Goal: Find specific page/section: Find specific page/section

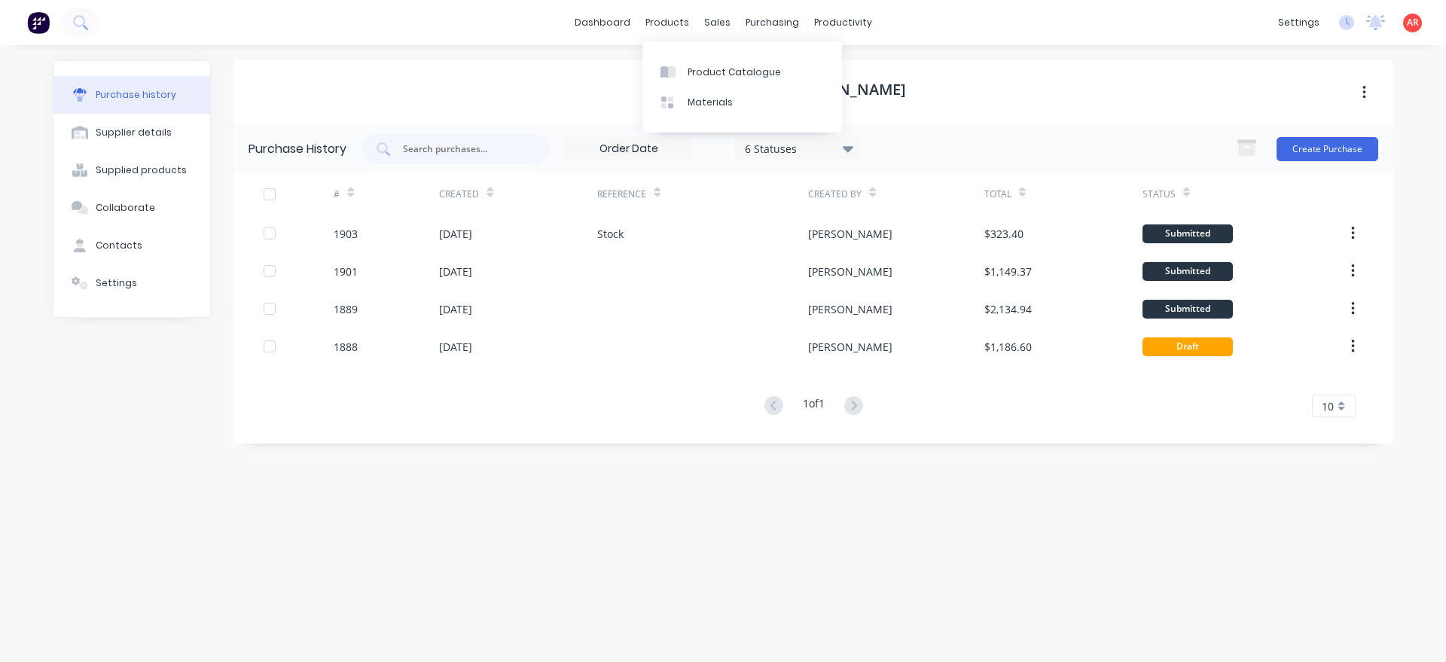
click at [675, 98] on div at bounding box center [671, 103] width 23 height 14
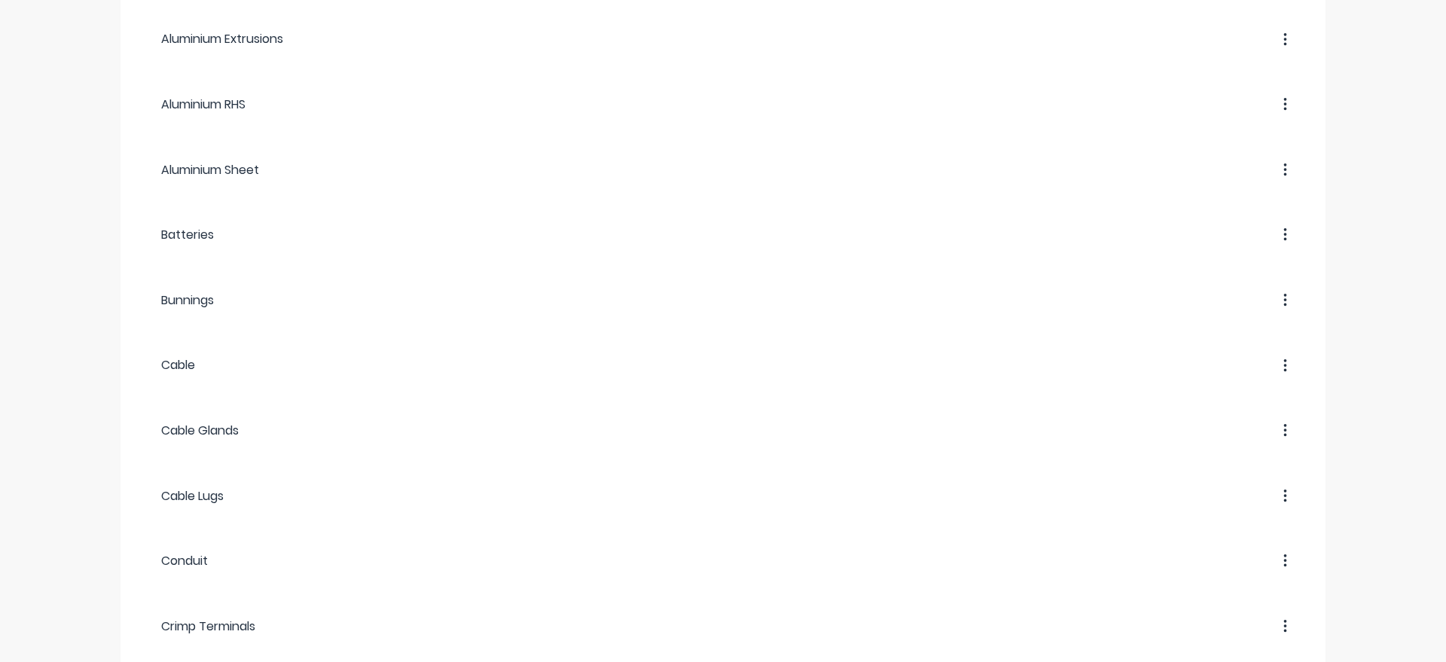
scroll to position [213, 0]
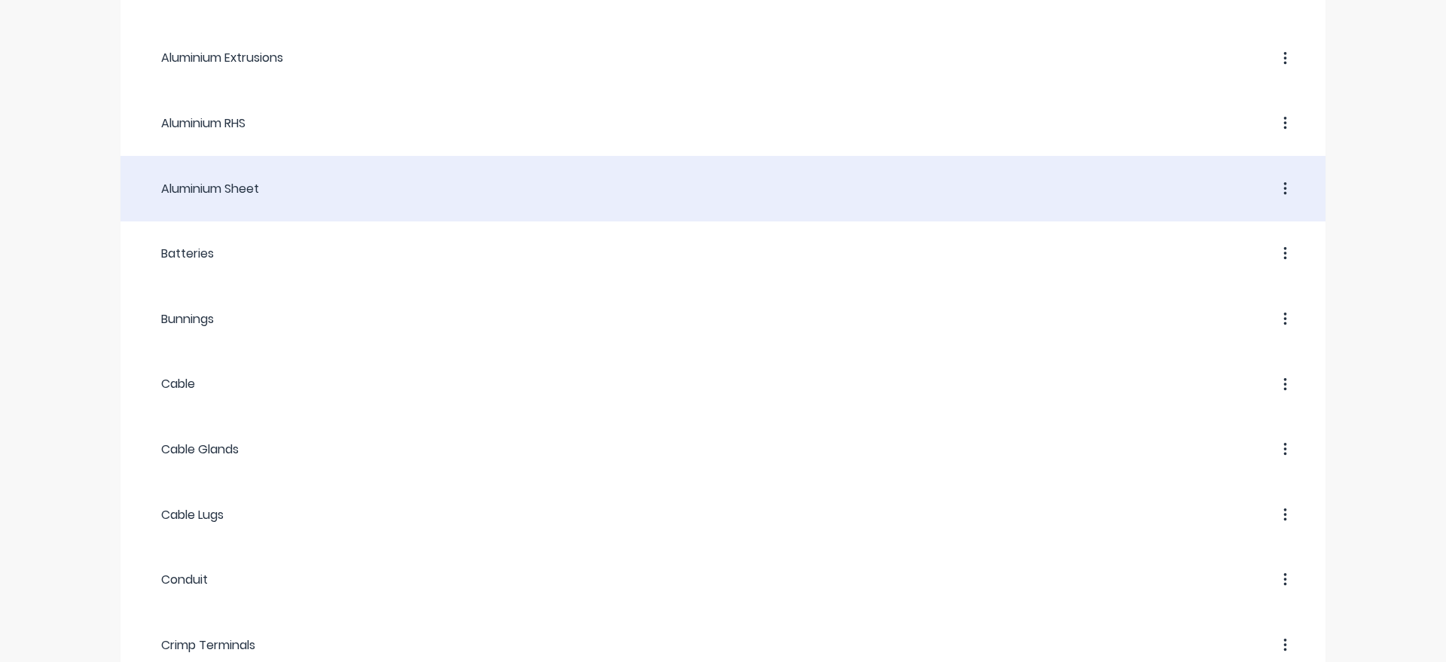
click at [279, 209] on header "Aluminium Sheet" at bounding box center [722, 188] width 1205 height 57
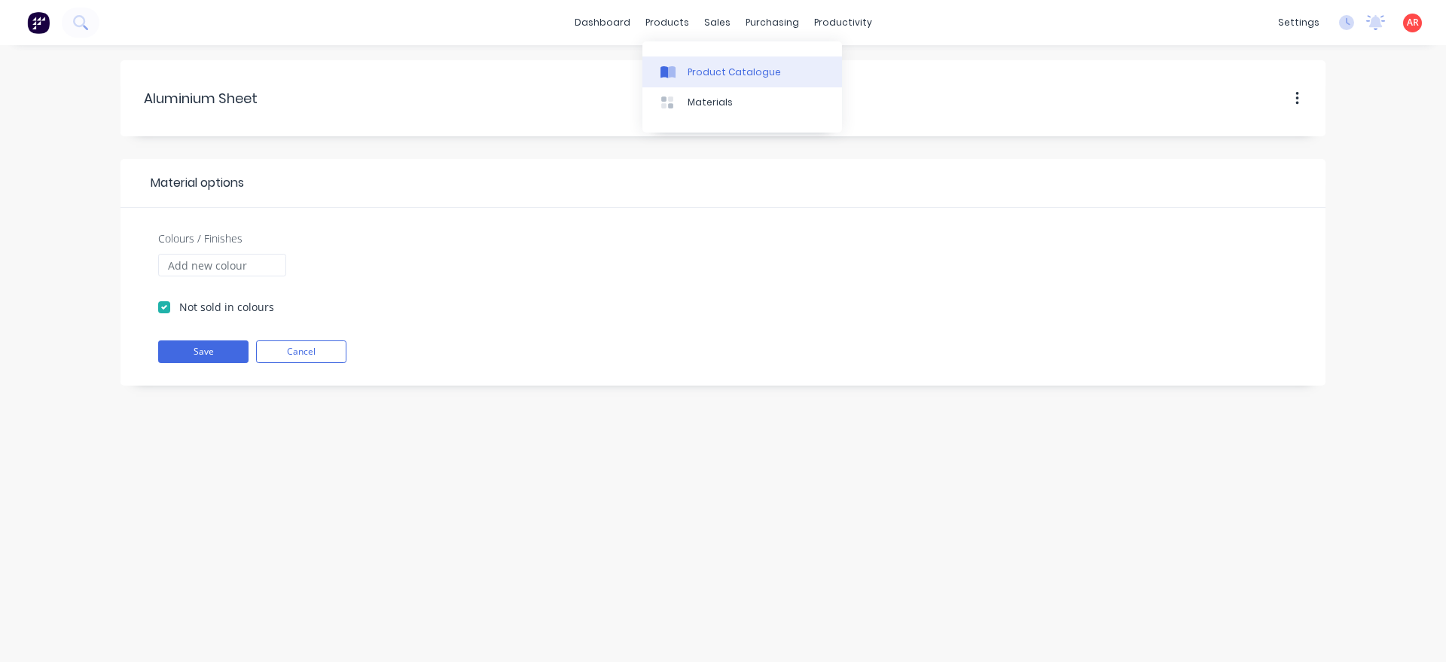
click at [682, 63] on link "Product Catalogue" at bounding box center [742, 71] width 200 height 30
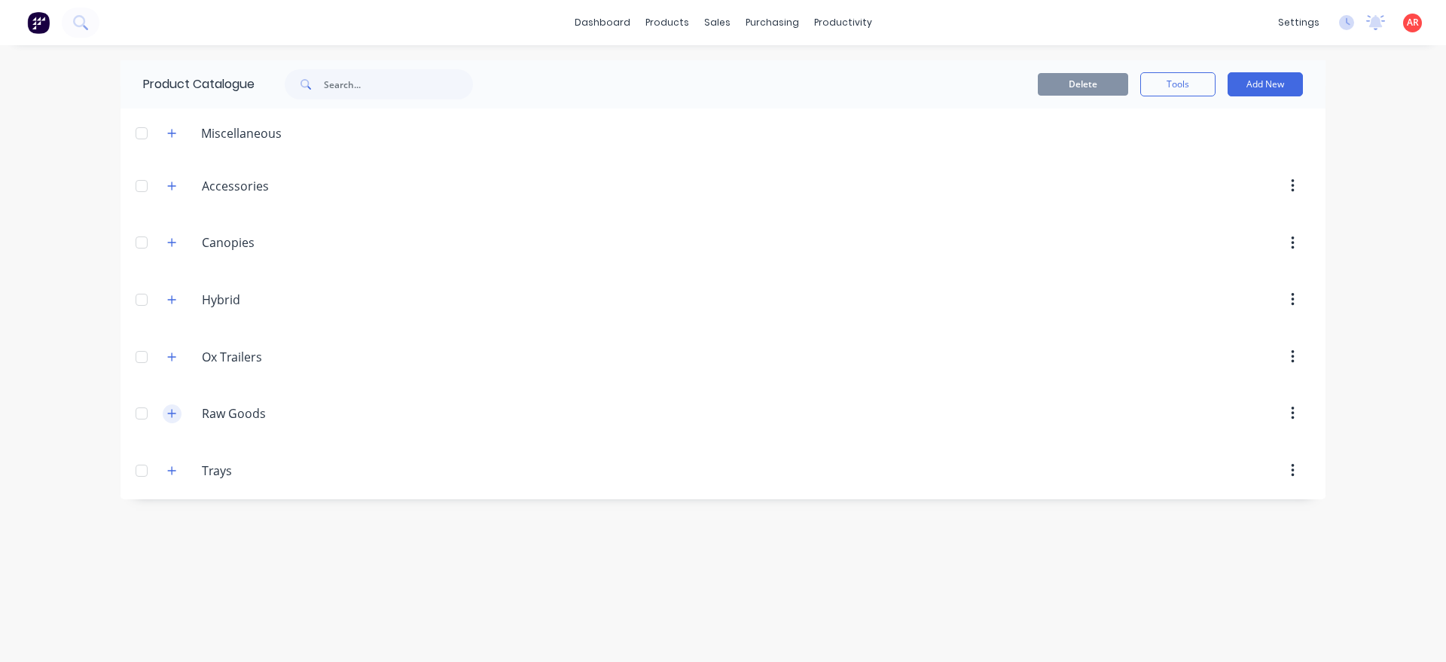
click at [172, 412] on icon "button" at bounding box center [172, 413] width 8 height 8
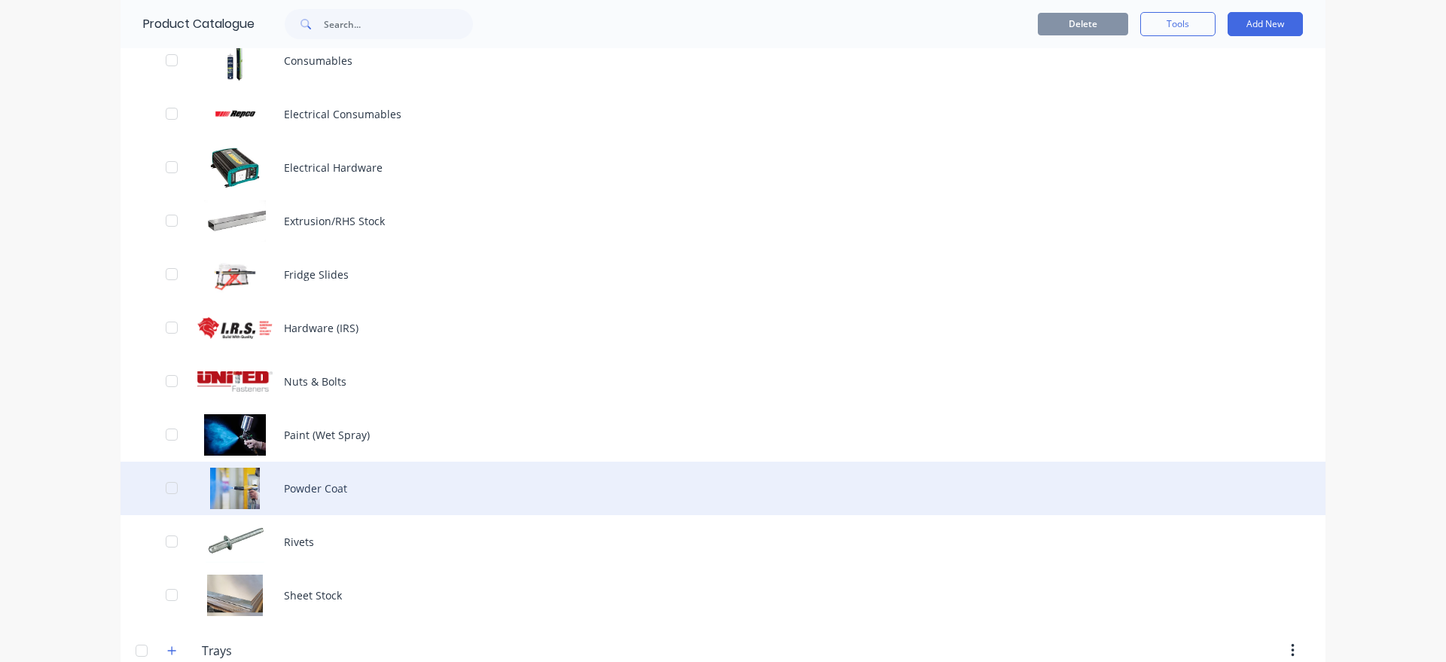
scroll to position [547, 0]
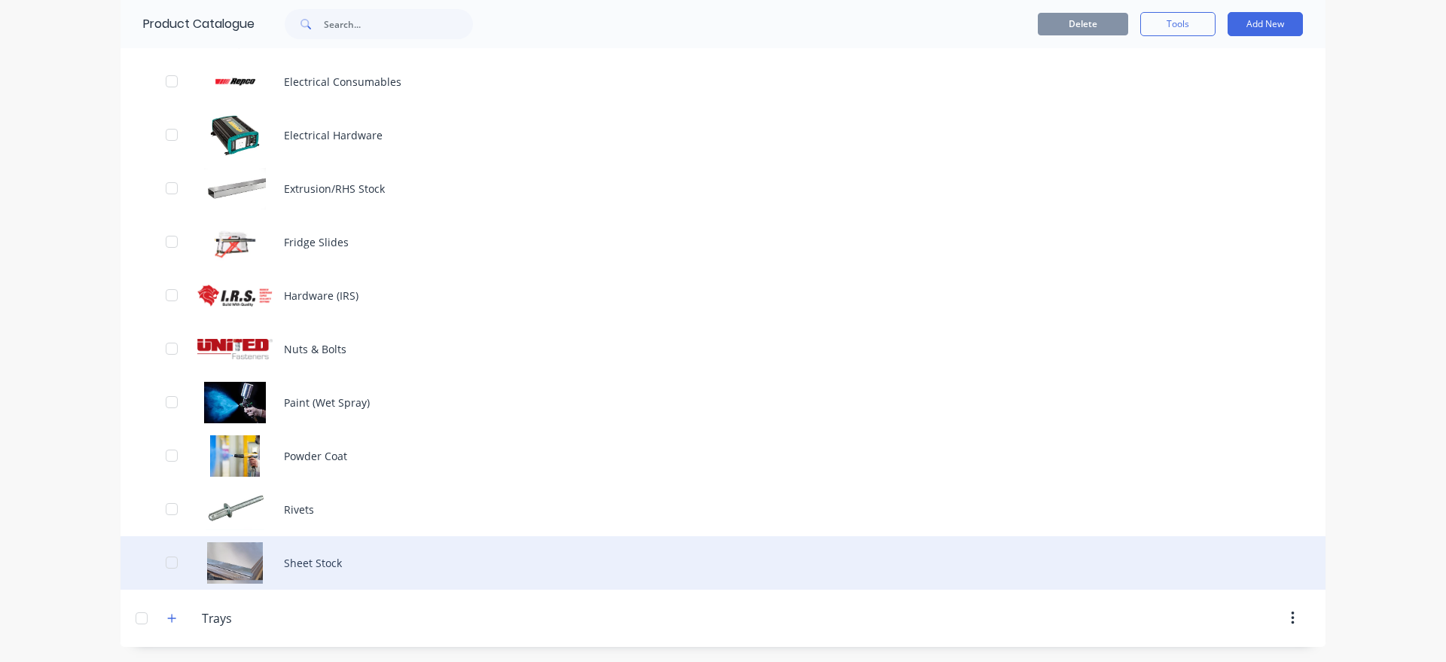
click at [365, 563] on div "Sheet Stock" at bounding box center [722, 562] width 1205 height 53
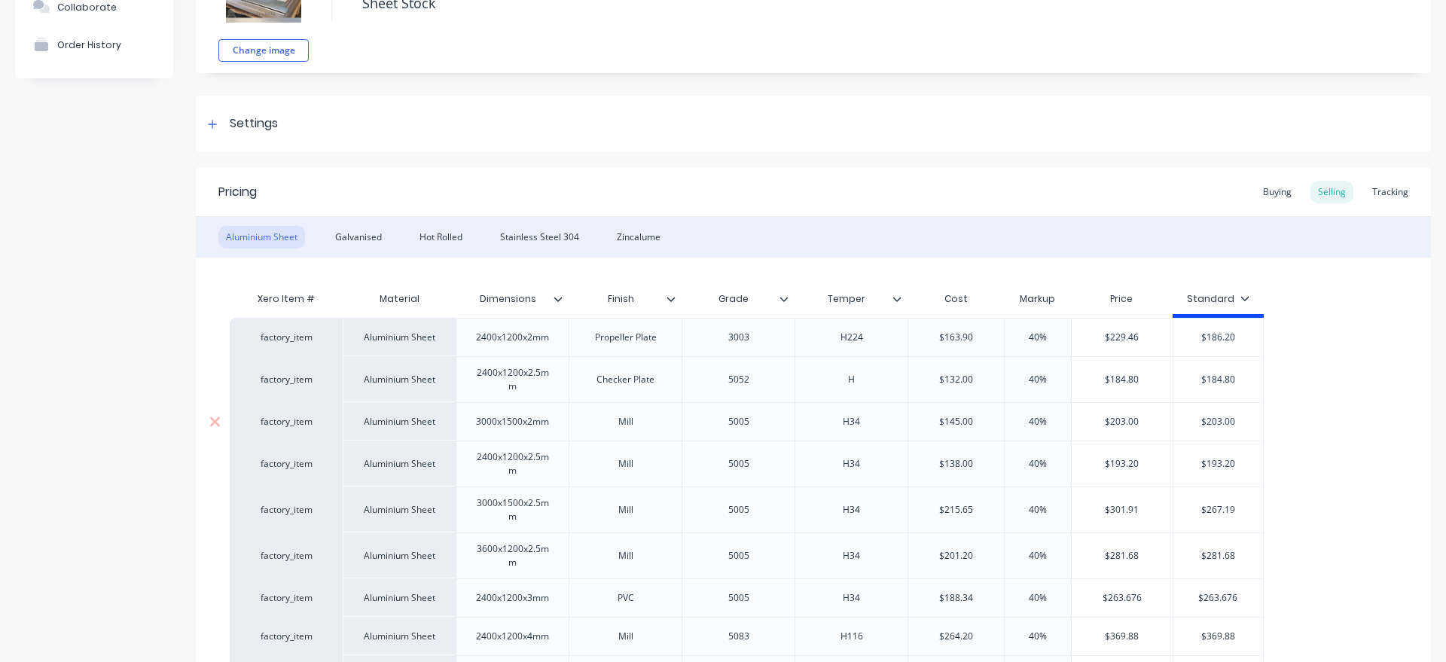
scroll to position [258, 0]
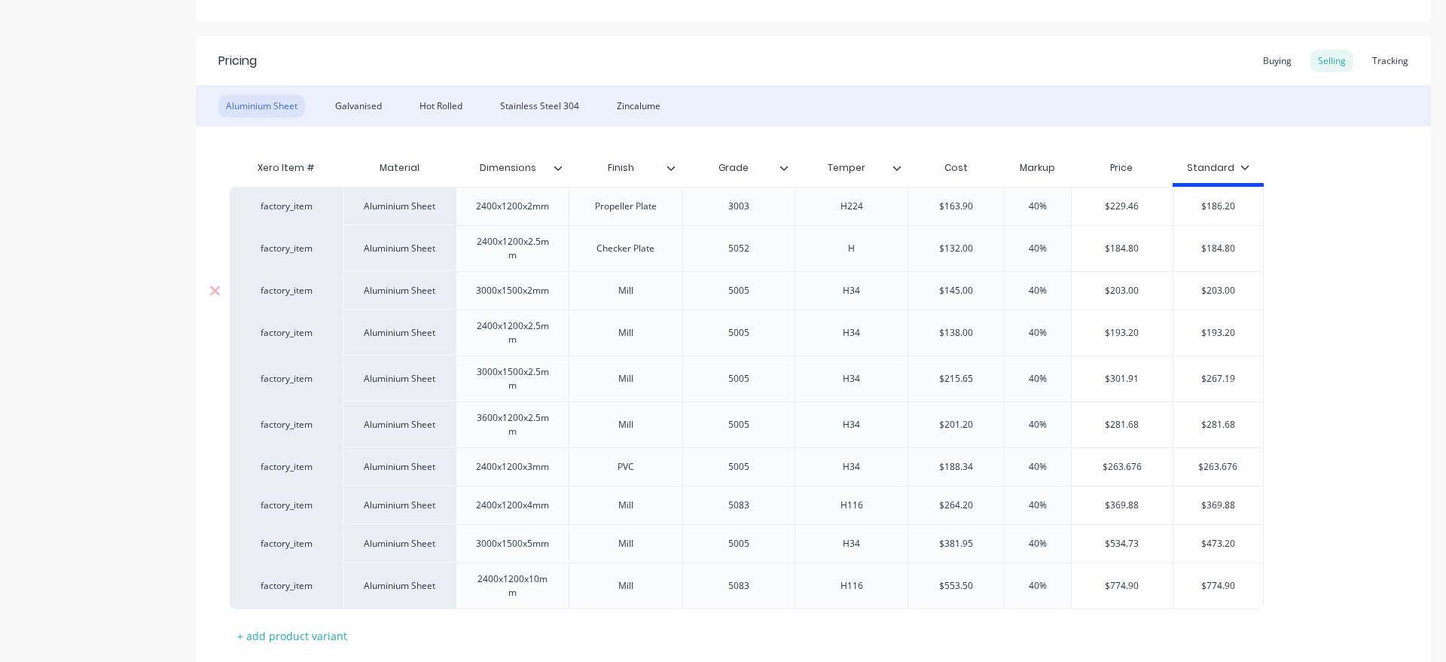
type textarea "x"
